Goal: Book appointment/travel/reservation

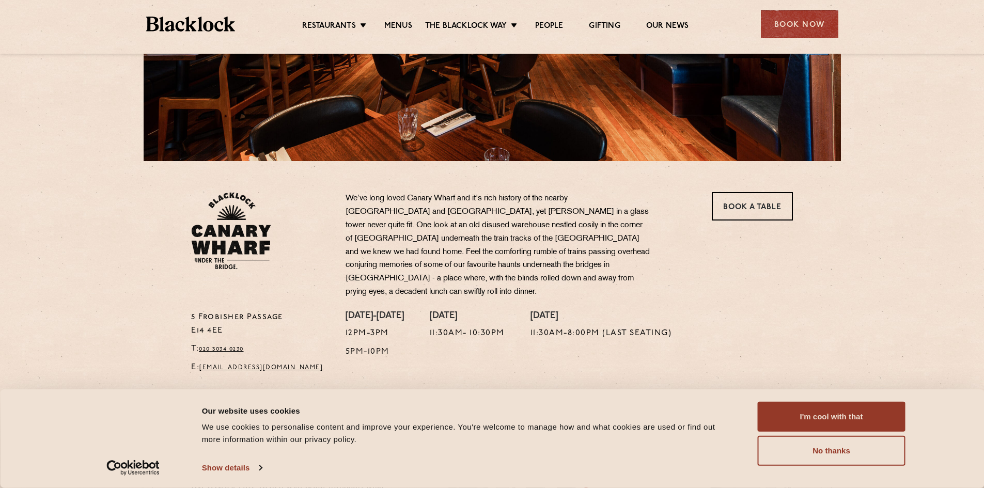
scroll to position [207, 0]
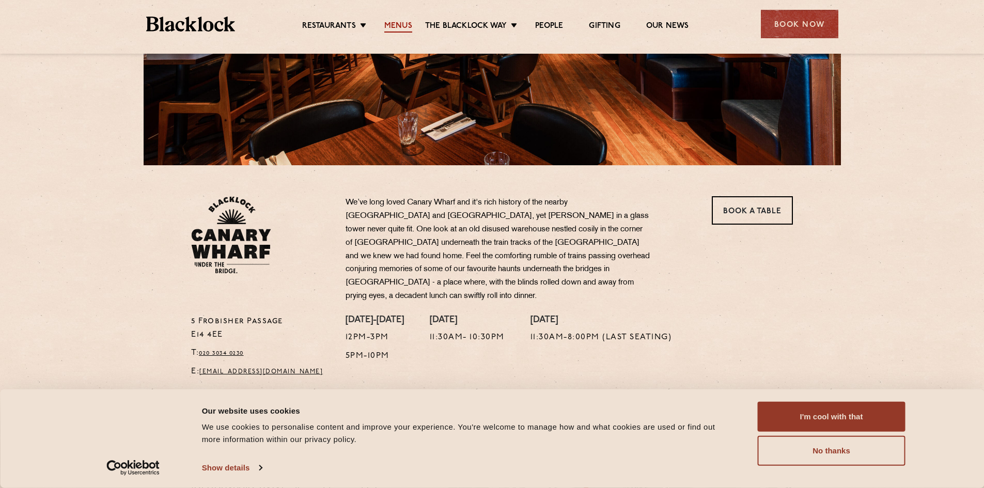
click at [386, 29] on link "Menus" at bounding box center [398, 26] width 28 height 11
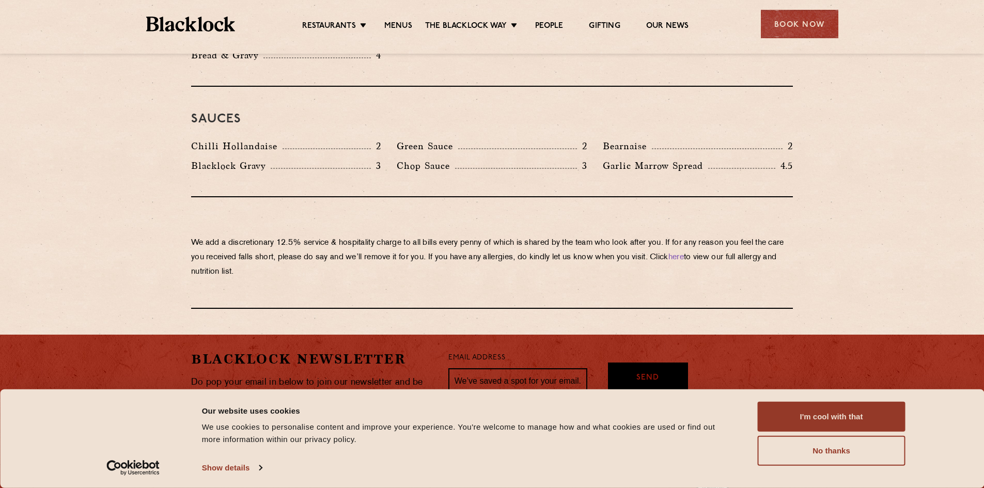
scroll to position [1704, 0]
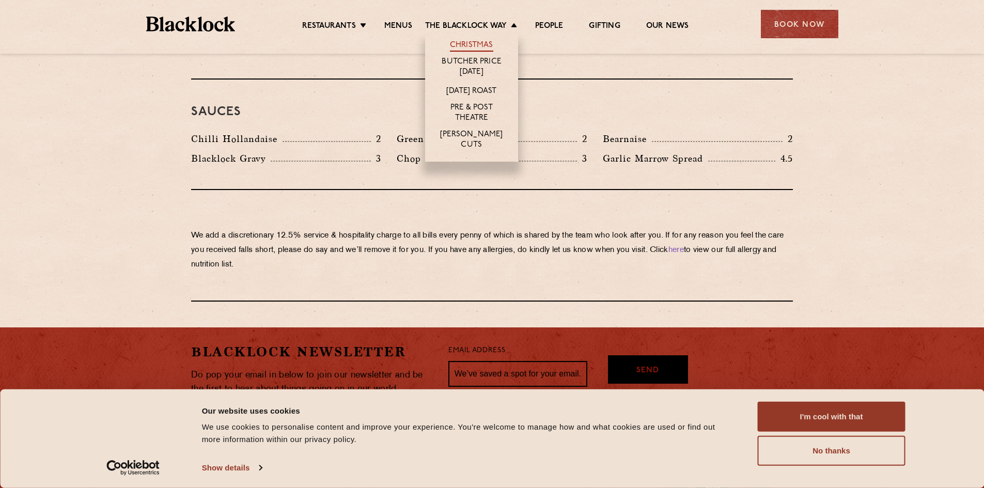
click at [456, 47] on link "Christmas" at bounding box center [471, 45] width 43 height 11
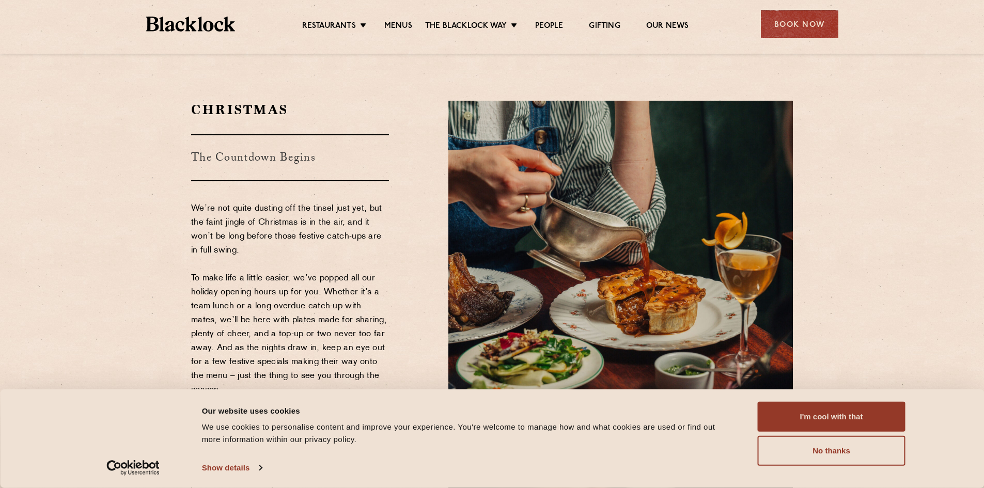
drag, startPoint x: 831, startPoint y: 419, endPoint x: 773, endPoint y: 391, distance: 64.2
click at [831, 419] on button "I'm cool with that" at bounding box center [832, 417] width 148 height 30
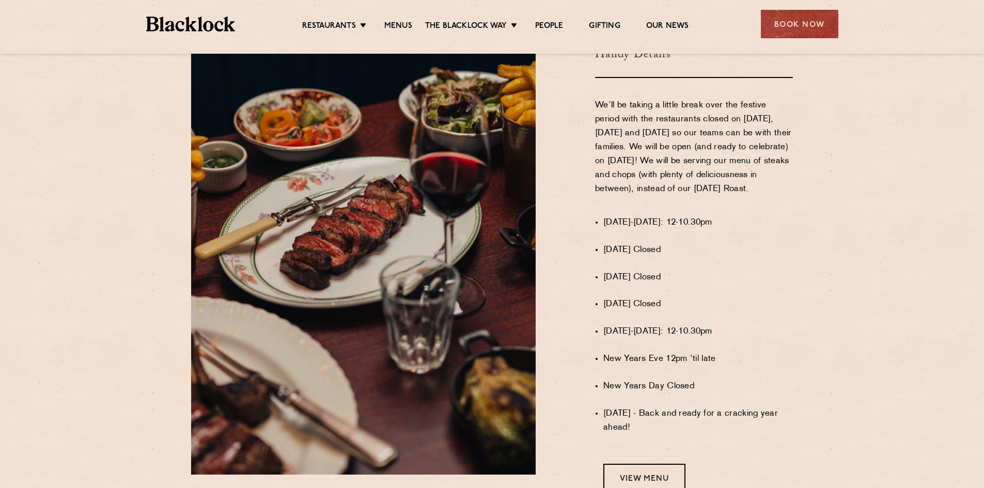
scroll to position [620, 0]
